Goal: Information Seeking & Learning: Learn about a topic

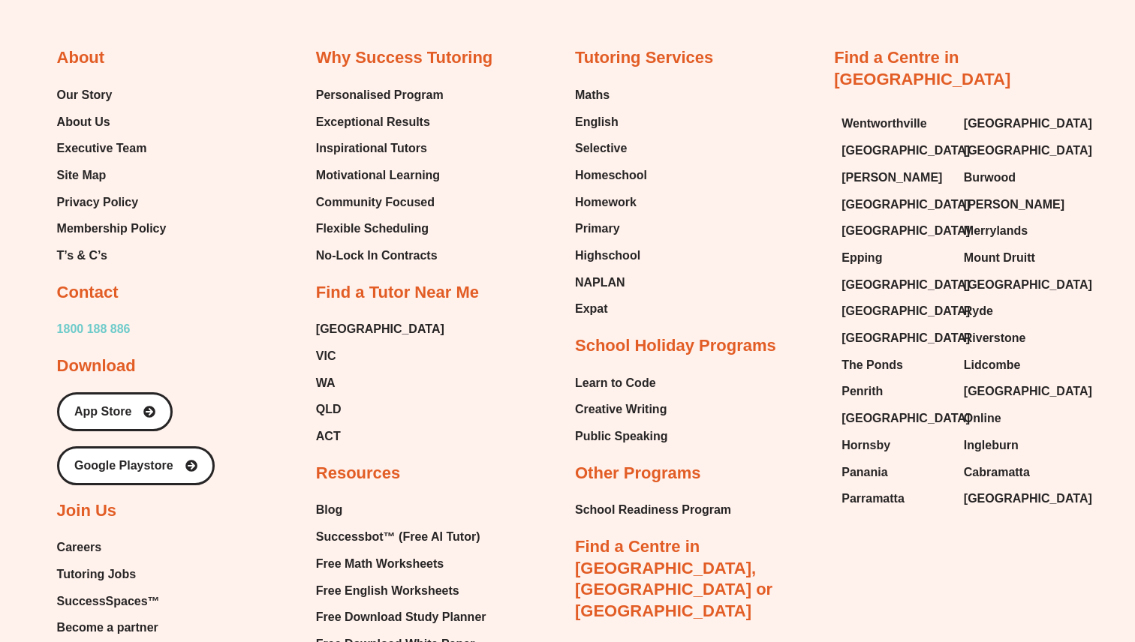
scroll to position [6131, 0]
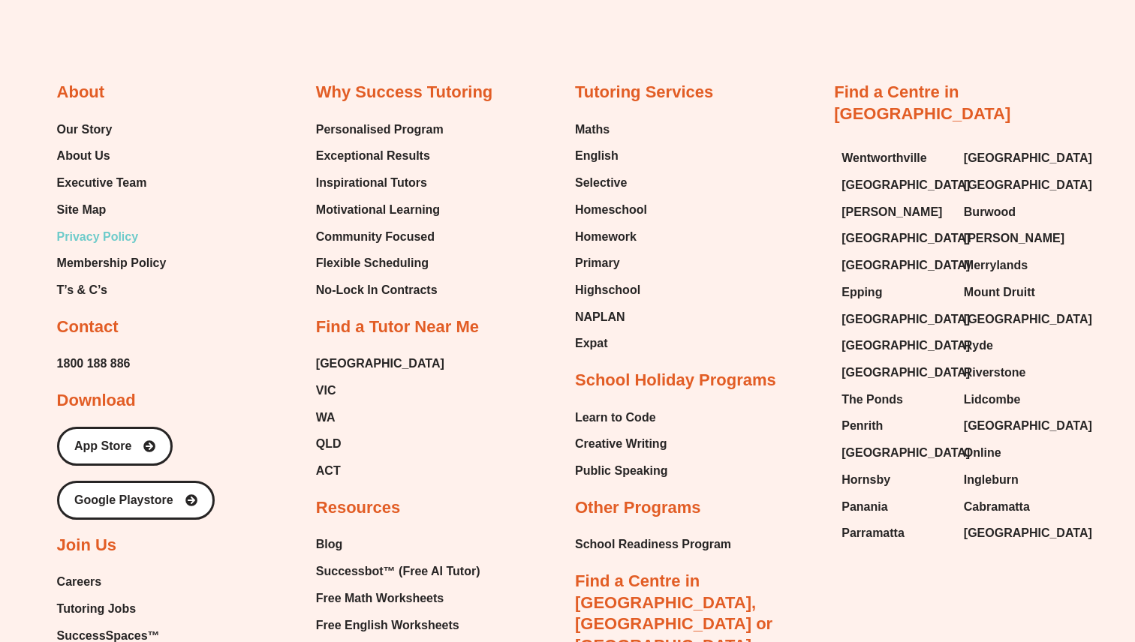
click at [117, 226] on span "Privacy Policy" at bounding box center [98, 237] width 82 height 23
click at [113, 252] on span "Membership Policy" at bounding box center [112, 263] width 110 height 23
